Goal: Task Accomplishment & Management: Manage account settings

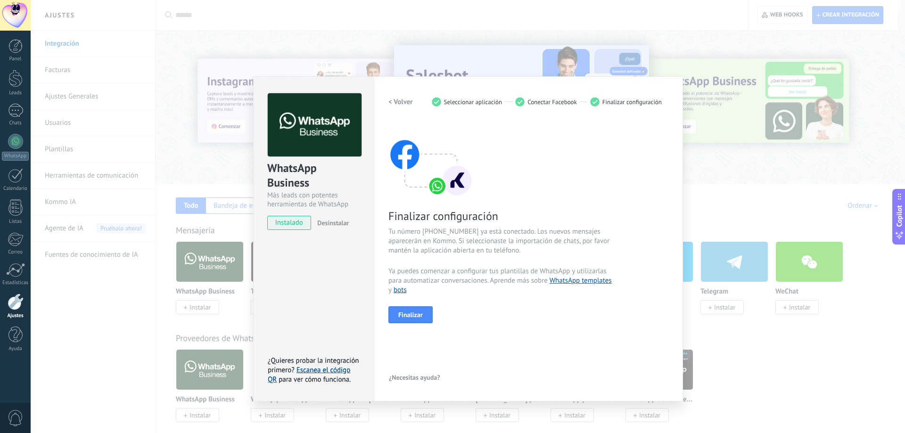
click at [700, 37] on div "WhatsApp Business Más leads con potentes herramientas de WhatsApp instalado Des…" at bounding box center [468, 216] width 875 height 433
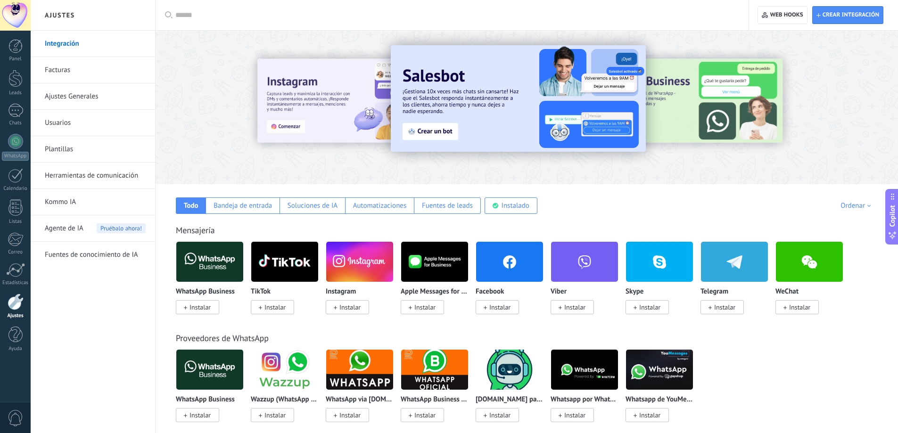
click at [14, 12] on div at bounding box center [15, 15] width 31 height 31
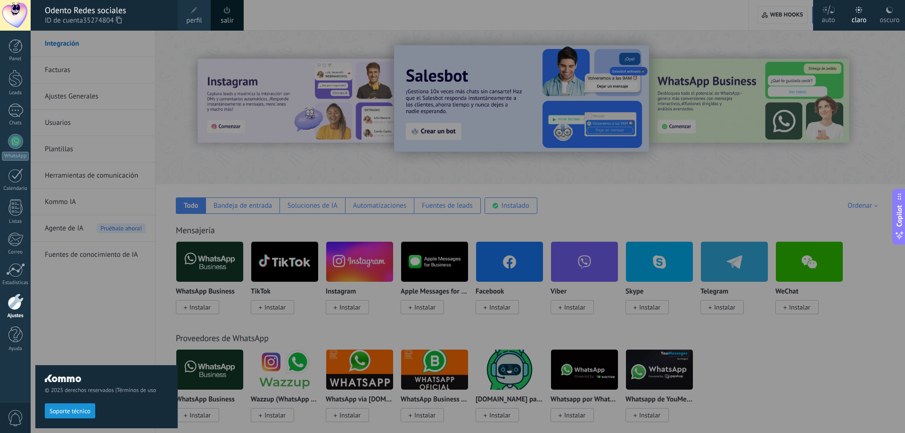
click at [199, 9] on span at bounding box center [194, 10] width 10 height 10
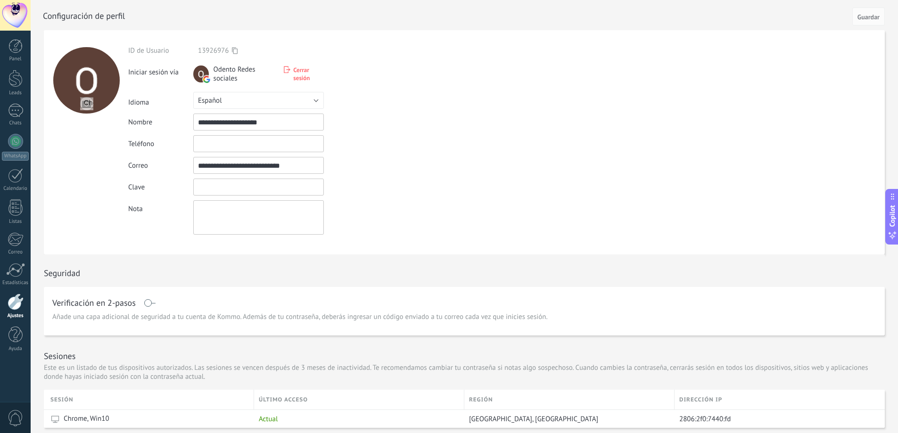
click at [249, 190] on input "textbox" at bounding box center [258, 187] width 131 height 17
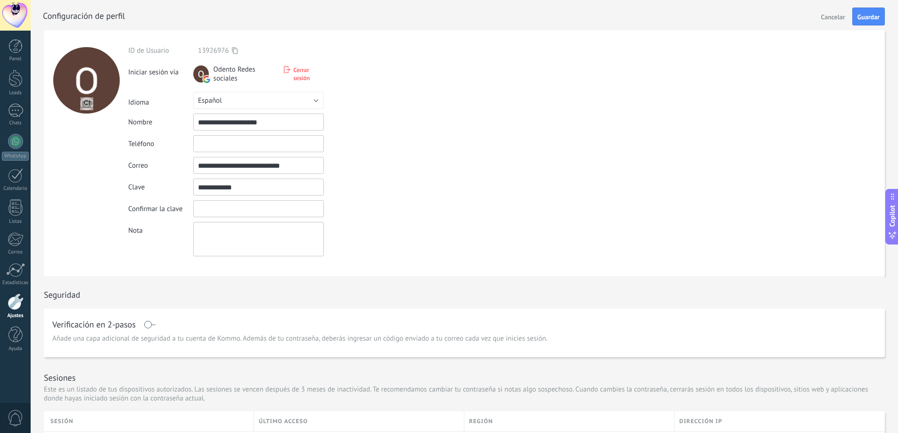
type input "**********"
click at [236, 209] on input "textbox" at bounding box center [258, 208] width 131 height 17
type input "**********"
click at [868, 25] on div at bounding box center [475, 15] width 864 height 30
click at [868, 19] on span "Guardar" at bounding box center [869, 17] width 22 height 7
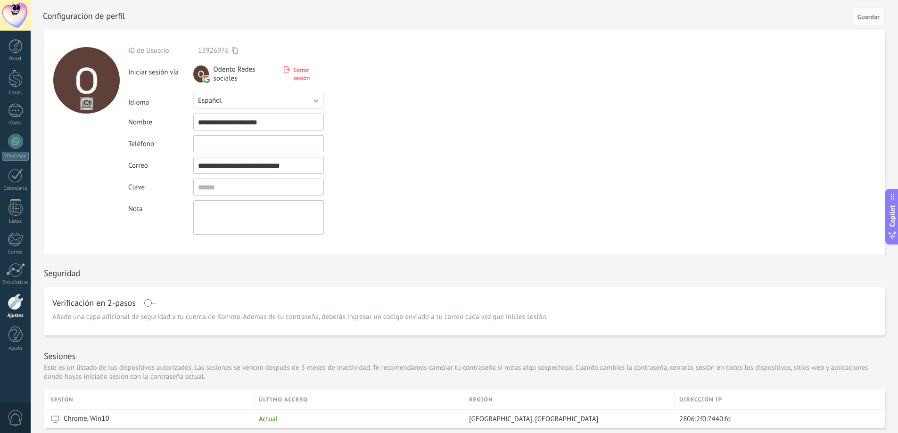
click at [13, 10] on div at bounding box center [15, 15] width 31 height 31
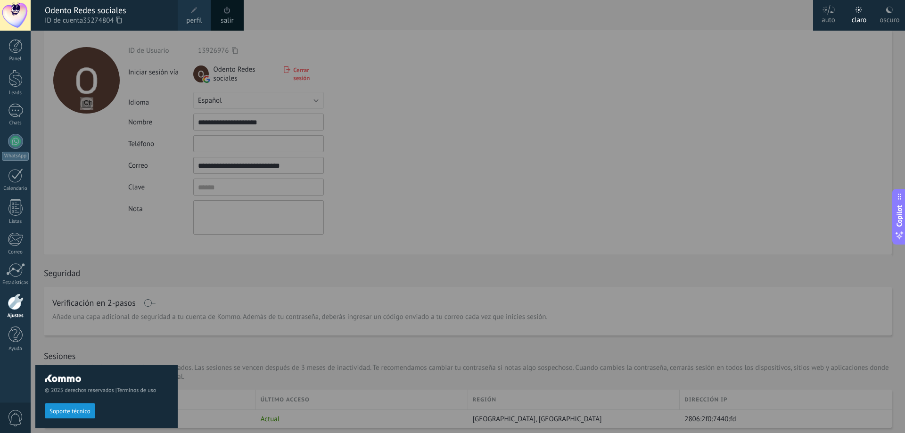
click at [229, 12] on span at bounding box center [227, 10] width 7 height 7
